Goal: Share content: Share content

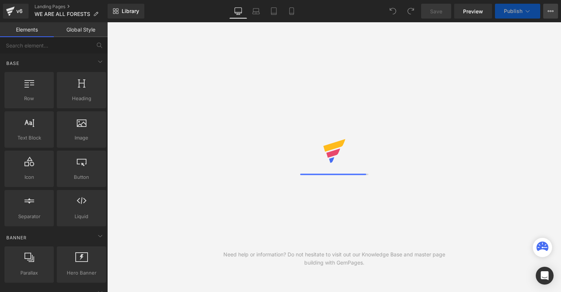
click at [552, 15] on button "View Live Page View with current Template Save Template to Library Schedule Pub…" at bounding box center [550, 11] width 15 height 15
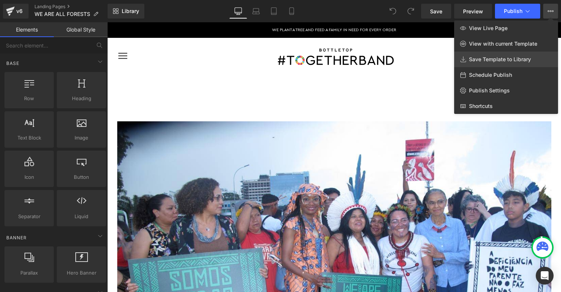
click at [477, 58] on span "Save Template to Library" at bounding box center [500, 59] width 62 height 7
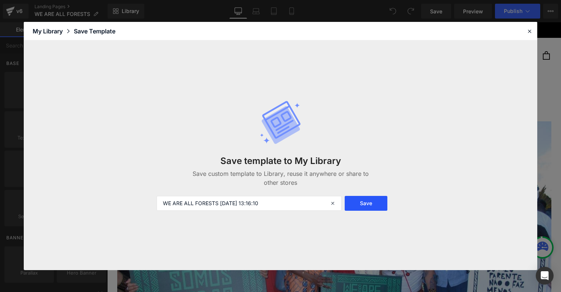
click at [368, 207] on button "Save" at bounding box center [366, 203] width 43 height 15
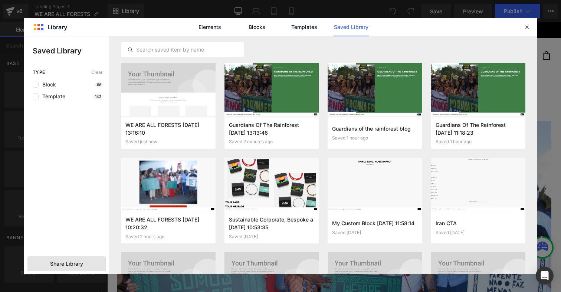
click at [79, 266] on span "Share Library" at bounding box center [66, 263] width 33 height 7
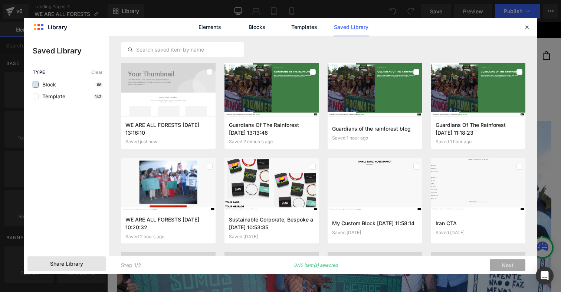
click at [35, 85] on label at bounding box center [36, 85] width 6 height 6
click at [36, 85] on input "checkbox" at bounding box center [36, 85] width 0 height 0
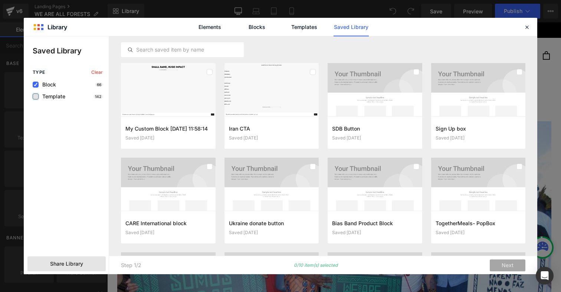
click at [35, 99] on label at bounding box center [36, 96] width 6 height 6
click at [36, 96] on input "checkbox" at bounding box center [36, 96] width 0 height 0
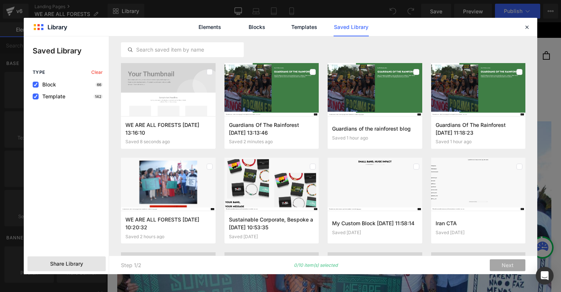
click at [64, 264] on span "Share Library" at bounding box center [66, 263] width 33 height 7
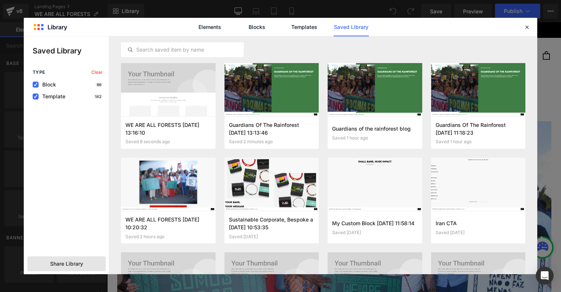
click at [64, 264] on span "Share Library" at bounding box center [66, 263] width 33 height 7
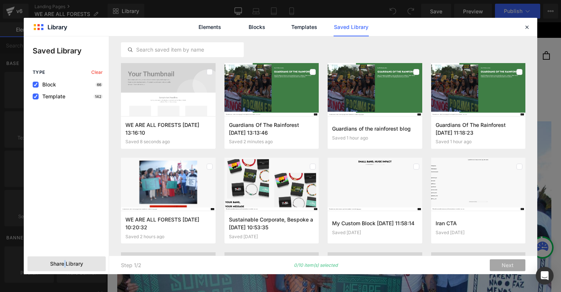
click at [64, 264] on span "Share Library" at bounding box center [66, 263] width 33 height 7
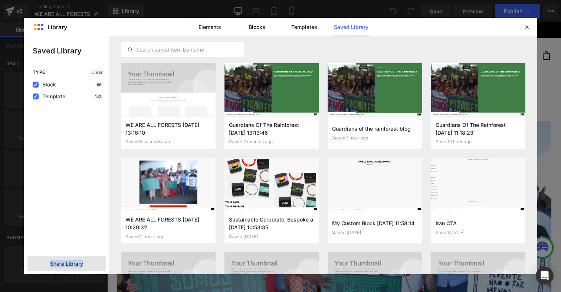
click at [64, 264] on span "Share Library" at bounding box center [66, 263] width 33 height 7
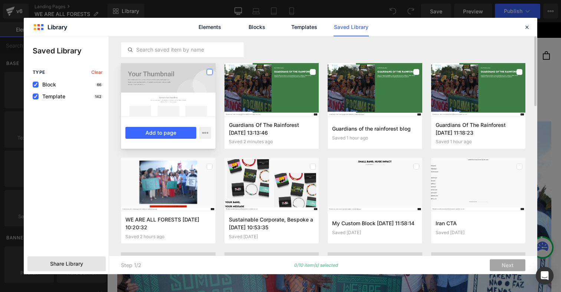
click at [209, 72] on label at bounding box center [210, 72] width 6 height 6
click at [208, 72] on icon at bounding box center [210, 72] width 4 height 0
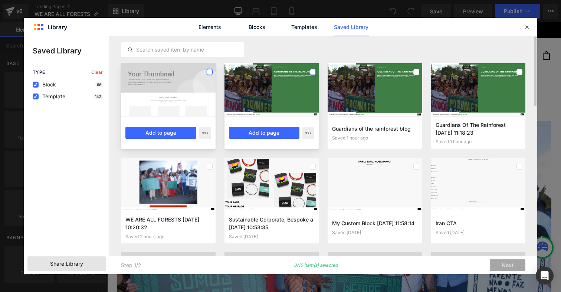
click at [313, 69] on label at bounding box center [313, 72] width 6 height 6
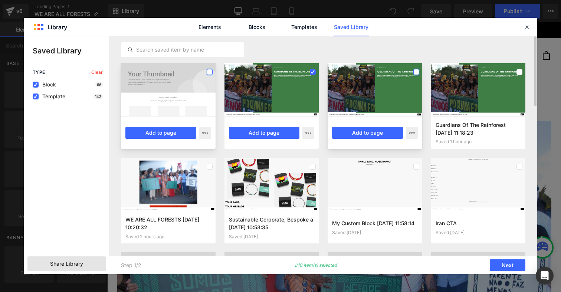
click at [417, 72] on label at bounding box center [416, 72] width 6 height 6
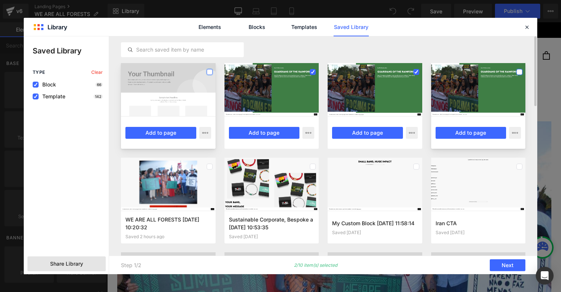
click at [519, 71] on label at bounding box center [519, 72] width 6 height 6
click at [210, 72] on label at bounding box center [210, 72] width 6 height 6
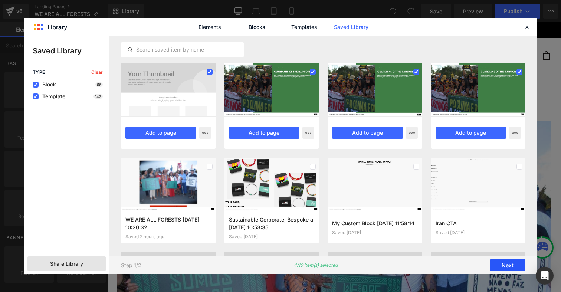
click at [504, 265] on button "Next" at bounding box center [508, 265] width 36 height 12
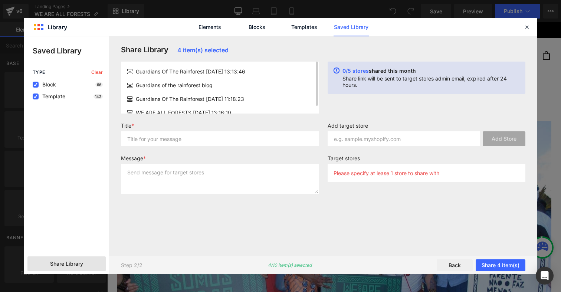
scroll to position [9, 0]
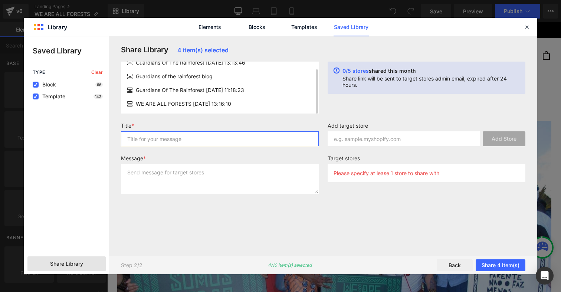
click at [170, 138] on input "text" at bounding box center [220, 138] width 198 height 15
type input "Blog posts"
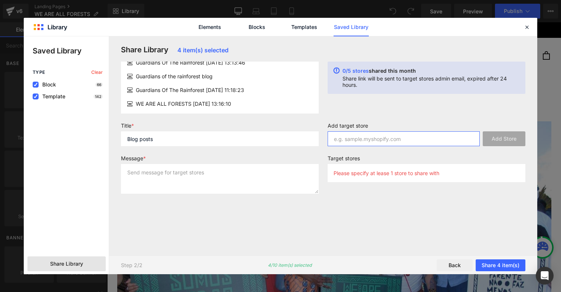
click at [375, 139] on input "text" at bounding box center [404, 138] width 152 height 15
paste input "LAZ-89"
type input "LAZ-89"
type input "[DOMAIN_NAME]"
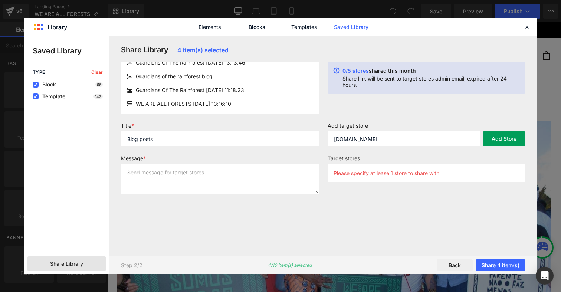
click at [494, 139] on button "Add Store" at bounding box center [504, 138] width 43 height 15
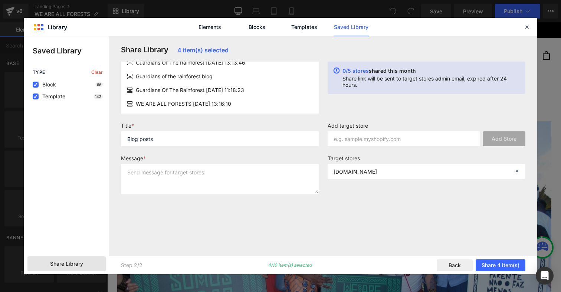
drag, startPoint x: 487, startPoint y: 265, endPoint x: 467, endPoint y: 221, distance: 48.4
click at [467, 221] on div "Share Library 4 item(s) selected Guardians Of The Rainforest [DATE] 13:13:46 Gu…" at bounding box center [323, 155] width 428 height 238
click at [467, 221] on div "Share Library 4 item(s) selected Guardians Of The Rainforest [DATE] 13:13:46 Gu…" at bounding box center [322, 145] width 413 height 201
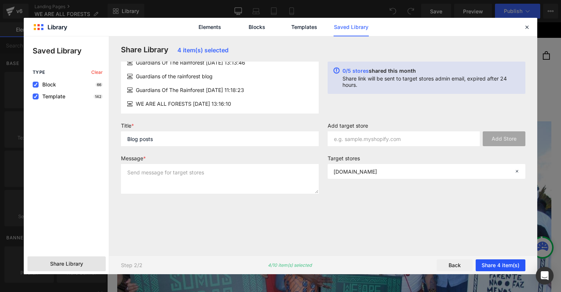
click at [484, 261] on button "Share 4 item(s)" at bounding box center [500, 265] width 50 height 12
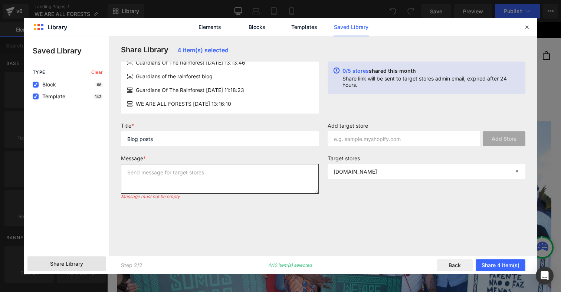
click at [216, 188] on textarea at bounding box center [220, 179] width 198 height 30
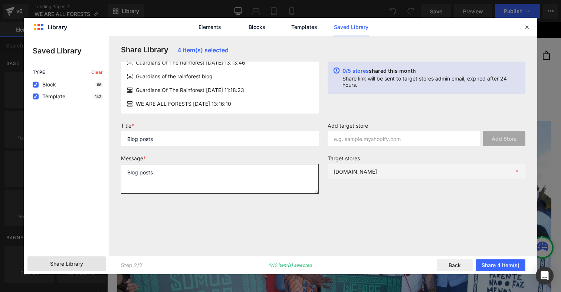
type textarea "Blog posts"
click at [377, 171] on p "[DOMAIN_NAME]" at bounding box center [354, 171] width 43 height 6
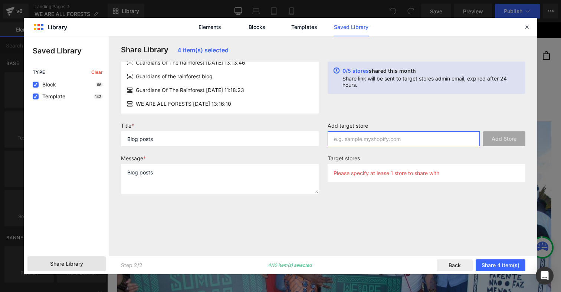
click at [409, 142] on input "text" at bounding box center [404, 138] width 152 height 15
paste input "[DOMAIN_NAME]"
type input "[DOMAIN_NAME]"
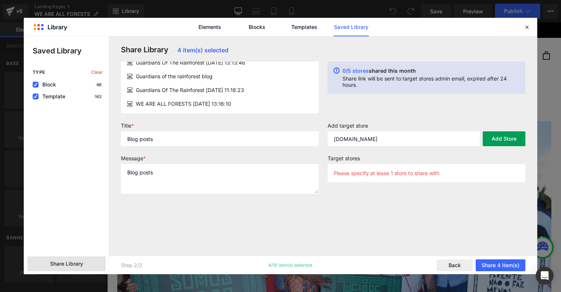
click at [506, 139] on button "Add Store" at bounding box center [504, 138] width 43 height 15
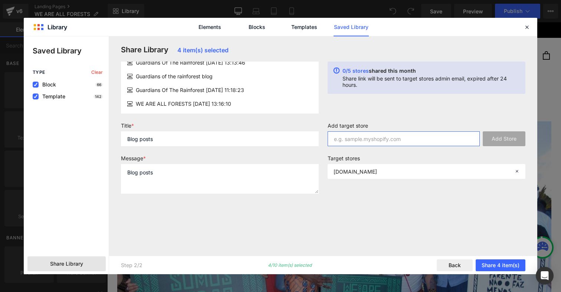
click at [408, 145] on input "text" at bounding box center [404, 138] width 152 height 15
type input "together"
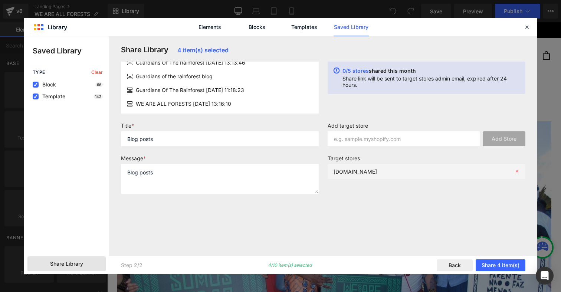
click at [377, 169] on p "[DOMAIN_NAME]" at bounding box center [354, 171] width 43 height 6
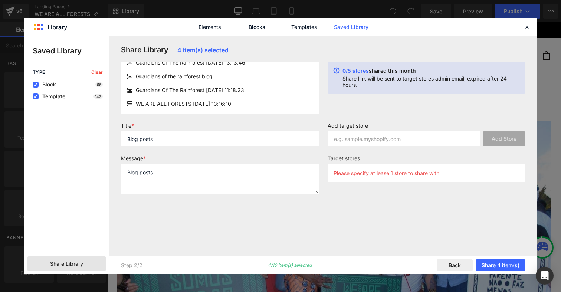
click at [0, 0] on div "Please specify at lease 1 store to share with" at bounding box center [0, 0] width 0 height 0
click at [359, 175] on p "Please specify at lease 1 store to share with" at bounding box center [386, 173] width 106 height 6
click at [392, 139] on input "text" at bounding box center [404, 138] width 152 height 15
paste input "[DOMAIN_NAME]"
click at [394, 157] on label "Target stores" at bounding box center [427, 159] width 198 height 9
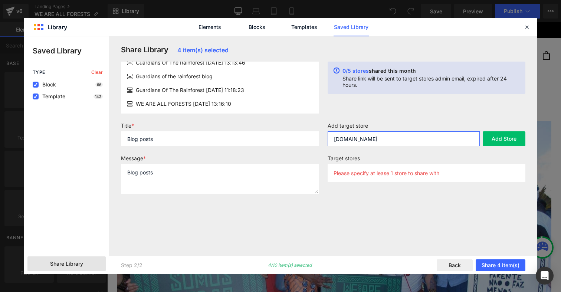
click at [401, 138] on input "[DOMAIN_NAME]" at bounding box center [404, 138] width 152 height 15
paste input "[DOMAIN_NAME]"
type input "[DOMAIN_NAME]"
click at [512, 140] on button "Add Store" at bounding box center [504, 138] width 43 height 15
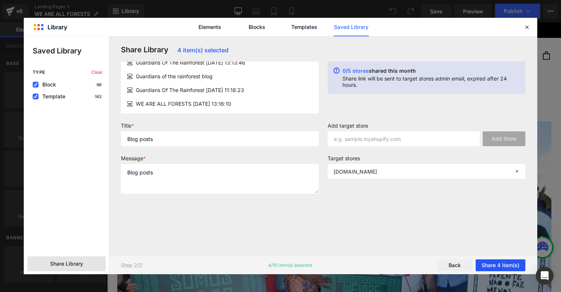
click at [497, 267] on button "Share 4 item(s)" at bounding box center [500, 265] width 50 height 12
